Goal: Transaction & Acquisition: Book appointment/travel/reservation

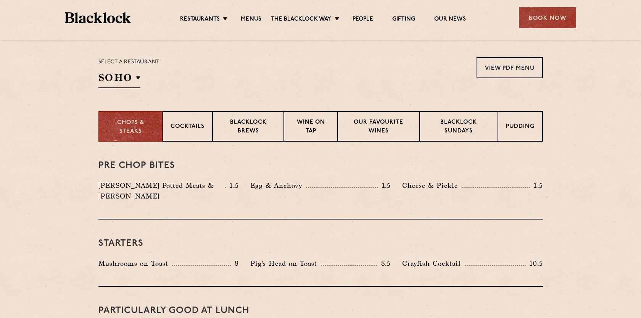
scroll to position [246, 0]
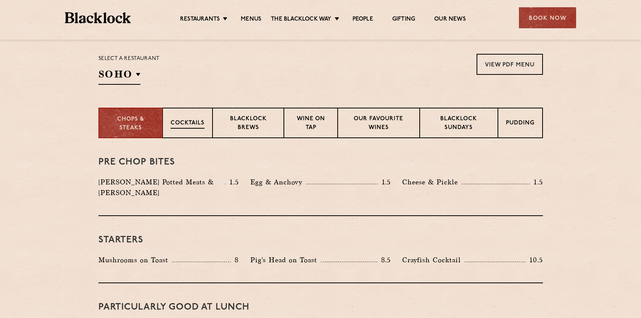
click at [203, 129] on div "Cocktails" at bounding box center [188, 123] width 50 height 31
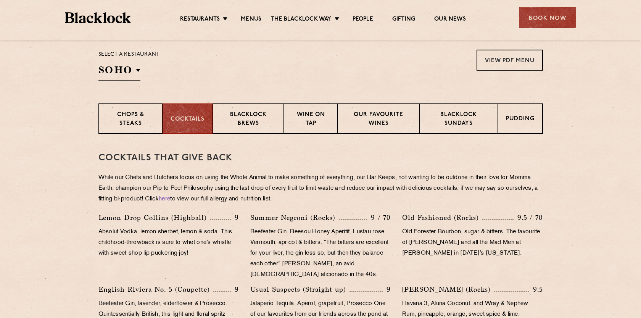
scroll to position [248, 0]
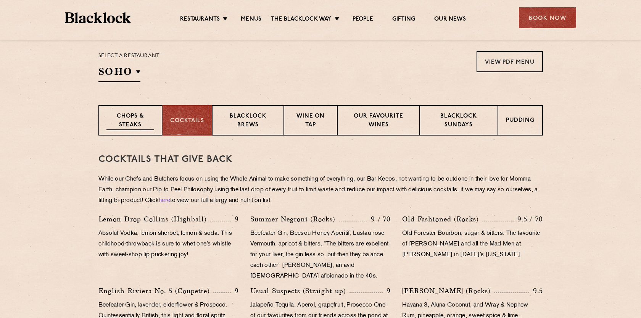
click at [147, 113] on p "Chops & Steaks" at bounding box center [130, 121] width 48 height 18
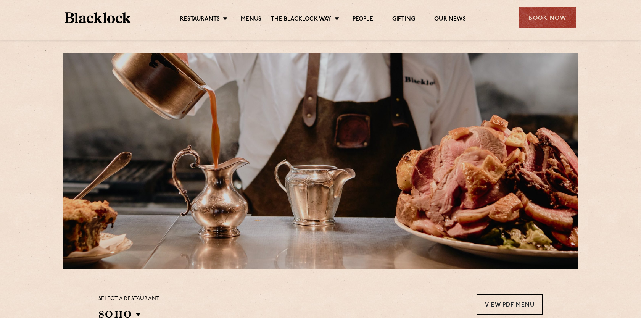
scroll to position [0, 0]
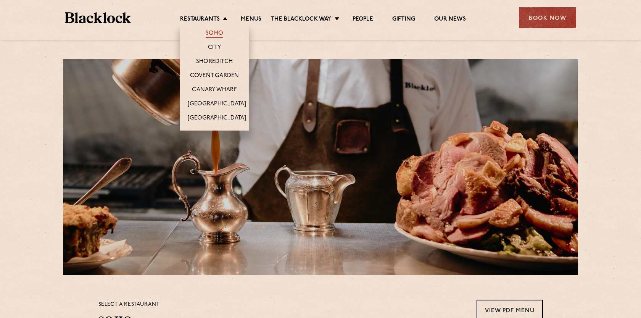
click at [217, 31] on link "Soho" at bounding box center [215, 34] width 18 height 8
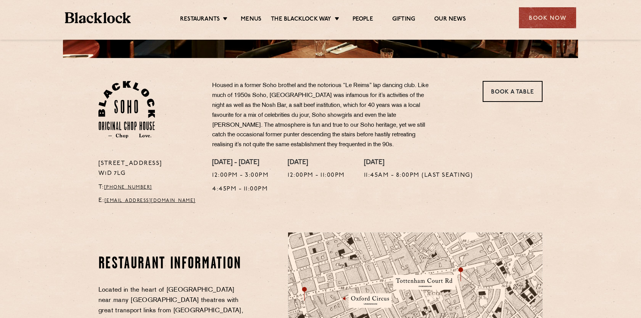
scroll to position [208, 0]
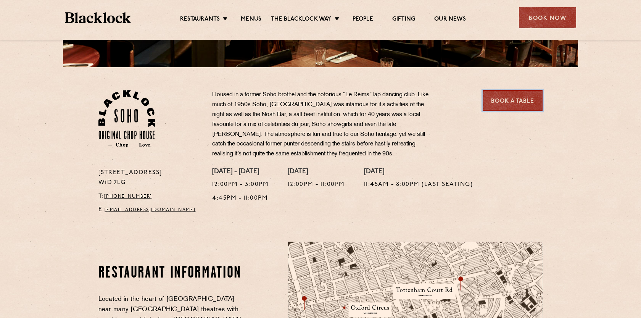
click at [536, 97] on link "Book a Table" at bounding box center [513, 100] width 60 height 21
